Goal: Navigation & Orientation: Find specific page/section

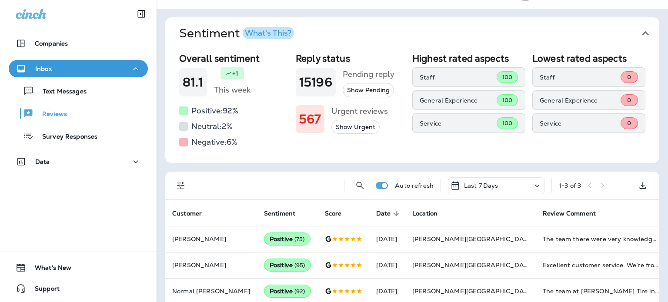
scroll to position [30, 0]
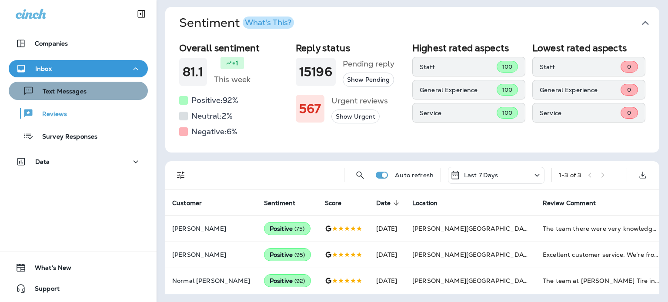
click at [97, 89] on div "Text Messages" at bounding box center [78, 90] width 132 height 13
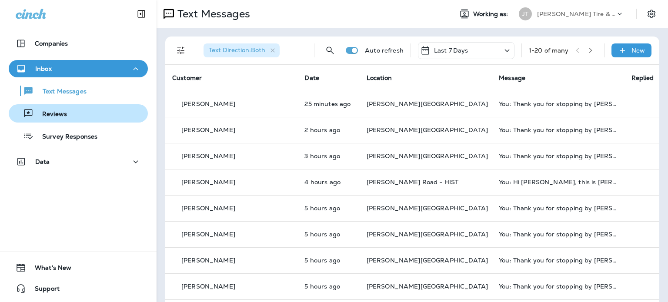
click at [106, 108] on div "Reviews" at bounding box center [78, 113] width 132 height 13
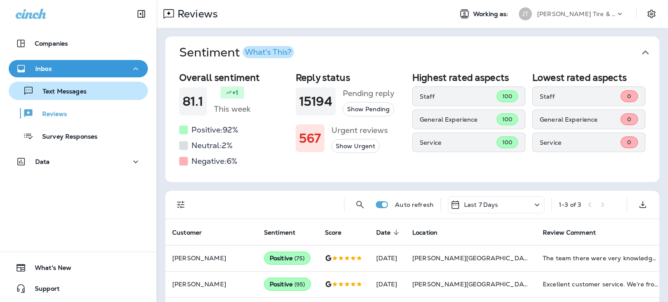
click at [96, 84] on div "Text Messages" at bounding box center [78, 90] width 132 height 13
